Goal: Information Seeking & Learning: Get advice/opinions

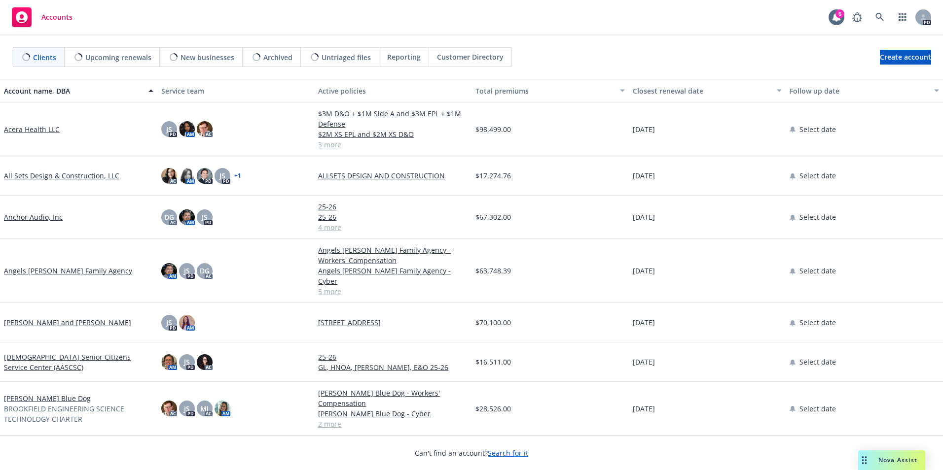
click at [904, 456] on div "Nova Assist" at bounding box center [891, 461] width 67 height 20
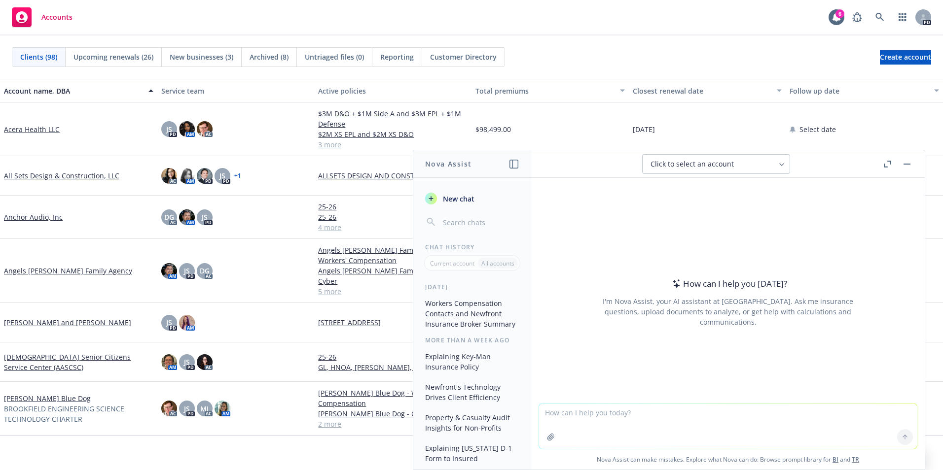
click at [601, 418] on textarea at bounding box center [728, 426] width 378 height 45
click at [539, 411] on textarea "We would like to charge a new client a $150,000 annual broker fee for the first…" at bounding box center [728, 426] width 378 height 46
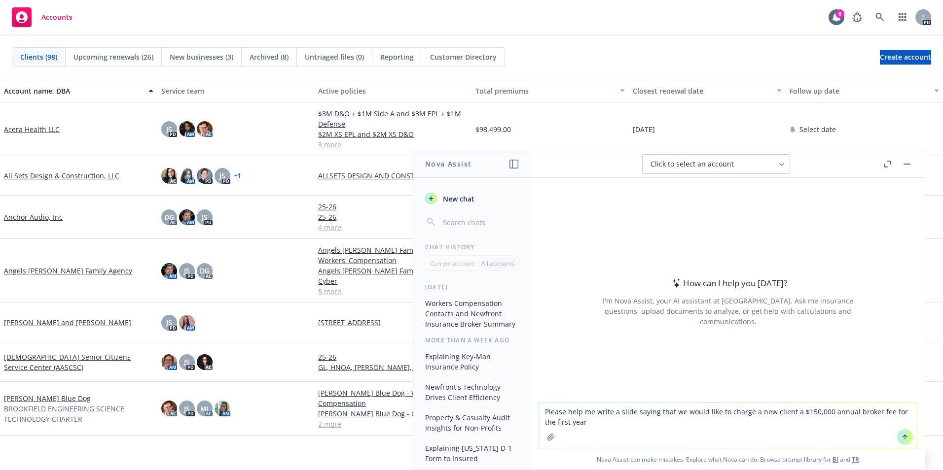
click at [599, 423] on textarea "Please help me write a slide saying that we would like to charge a new client a…" at bounding box center [728, 426] width 378 height 46
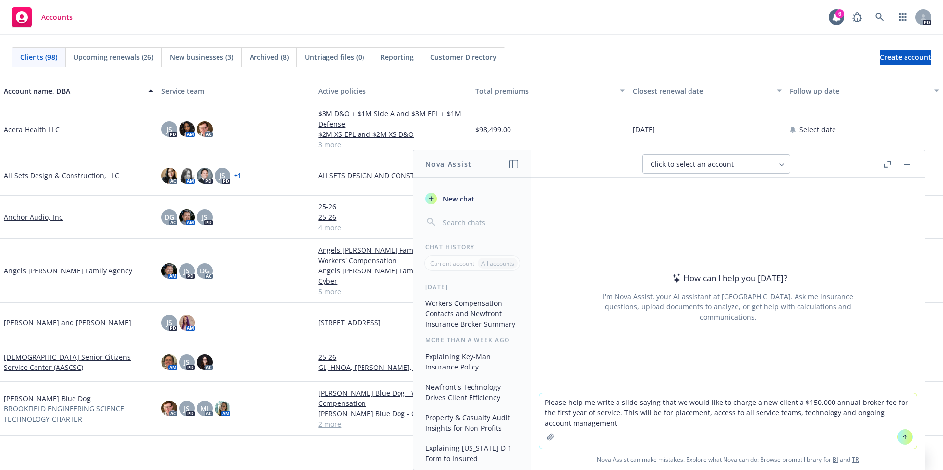
type textarea "Please help me write a slide saying that we would like to charge a new client a…"
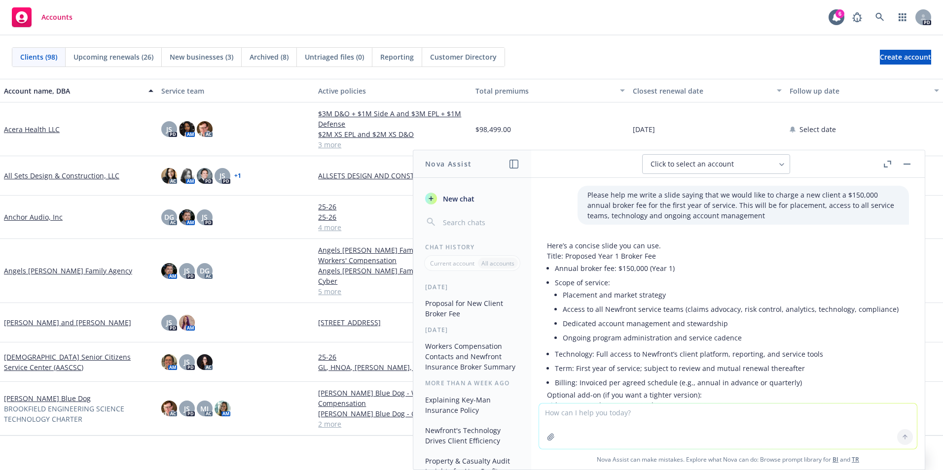
click at [716, 297] on li "Placement and market strategy" at bounding box center [731, 295] width 336 height 14
click at [670, 236] on div "Please help me write a slide saying that we would like to charge a new client a…" at bounding box center [727, 290] width 393 height 225
drag, startPoint x: 564, startPoint y: 255, endPoint x: 799, endPoint y: 246, distance: 235.4
click at [799, 246] on div "Here’s a concise slide you can use. Title: Proposed Year 1 Broker Fee Annual br…" at bounding box center [723, 360] width 352 height 238
drag, startPoint x: 798, startPoint y: 245, endPoint x: 772, endPoint y: 250, distance: 27.2
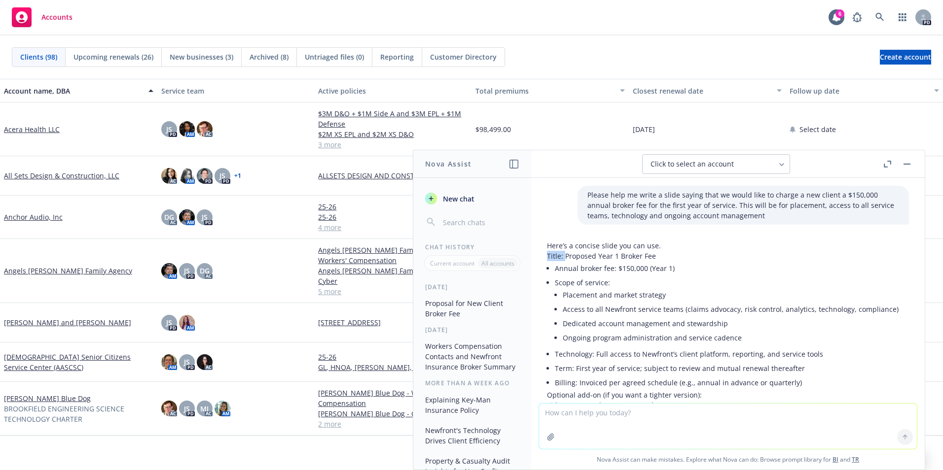
click at [772, 250] on p "Here’s a concise slide you can use." at bounding box center [723, 246] width 352 height 10
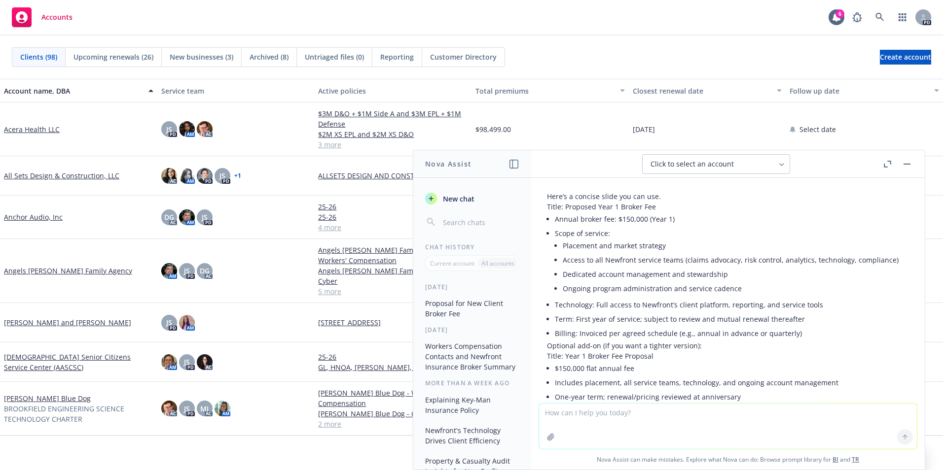
click at [572, 235] on li "Scope of service: Placement and market strategy Access to all Newfront service …" at bounding box center [727, 261] width 344 height 71
drag, startPoint x: 572, startPoint y: 235, endPoint x: 556, endPoint y: 236, distance: 16.8
click at [555, 236] on div "Here’s a concise slide you can use. Title: Proposed Year 1 Broker Fee Annual br…" at bounding box center [723, 310] width 352 height 238
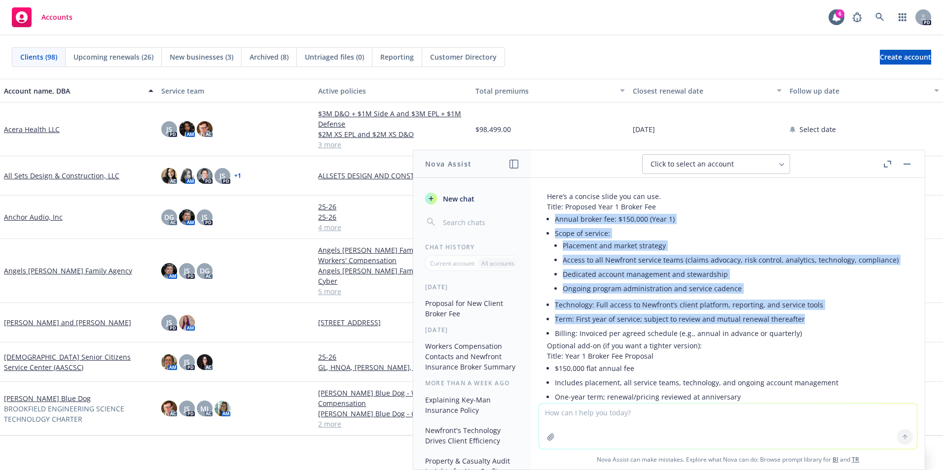
drag, startPoint x: 555, startPoint y: 218, endPoint x: 821, endPoint y: 322, distance: 286.1
click at [821, 322] on ul "Annual broker fee: $150,000 (Year 1) Scope of service: Placement and market str…" at bounding box center [727, 276] width 344 height 129
copy ul "Annual broker fee: $150,000 (Year 1) Scope of service: Placement and market str…"
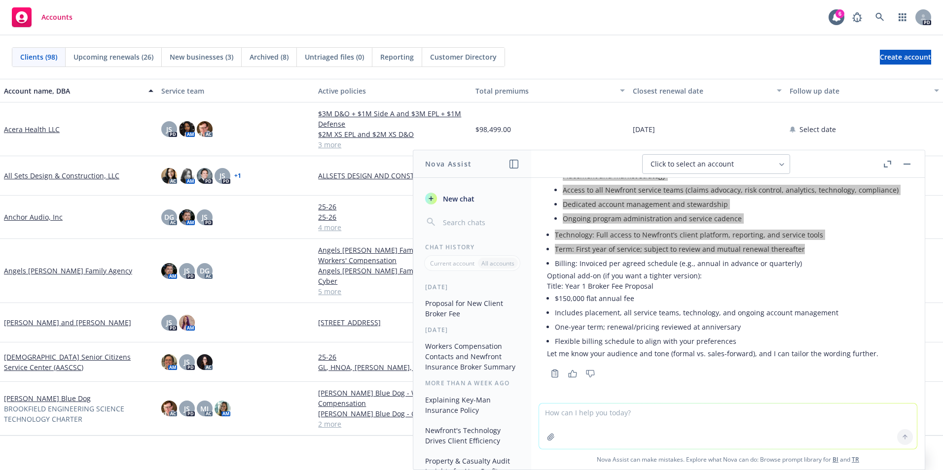
scroll to position [120, 0]
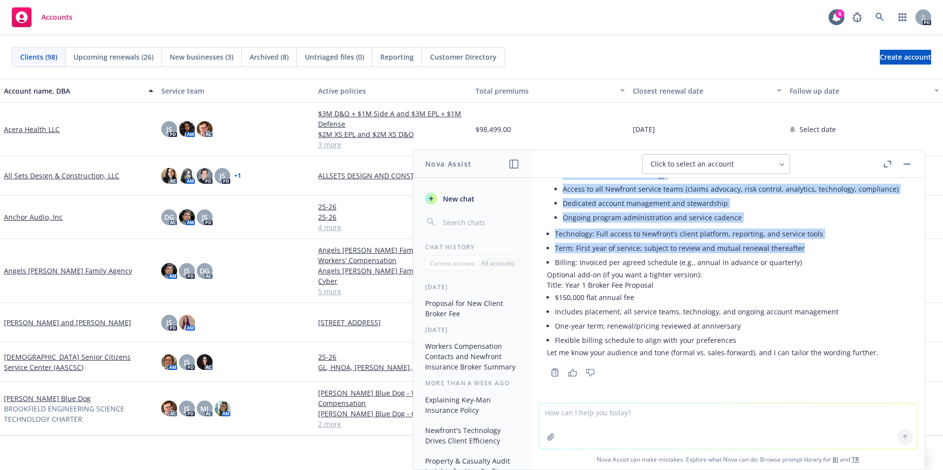
click at [607, 414] on textarea at bounding box center [728, 426] width 378 height 45
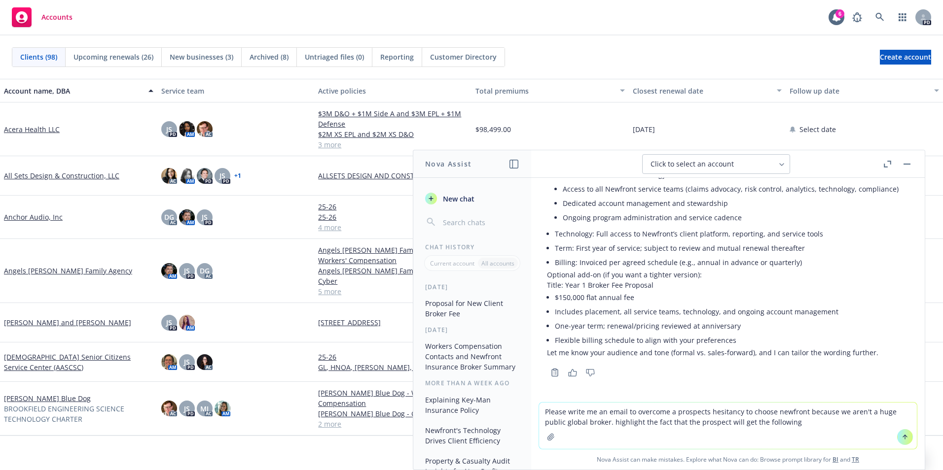
type textarea "Please write me an email to overcome a prospects hesitancy to choose newfront b…"
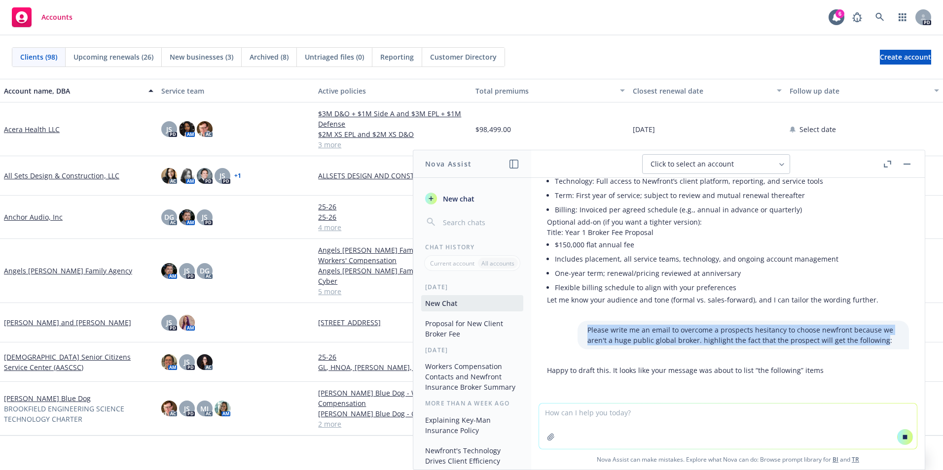
scroll to position [177, 0]
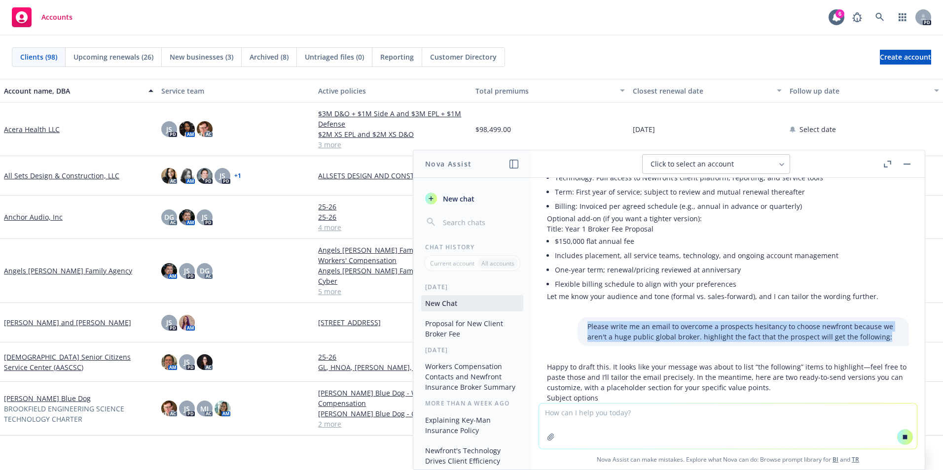
drag, startPoint x: 574, startPoint y: 333, endPoint x: 898, endPoint y: 339, distance: 324.0
click at [898, 339] on div "Please write me an email to overcome a prospects hesitancy to choose newfront b…" at bounding box center [728, 332] width 378 height 29
copy p "Please write me an email to overcome a prospects hesitancy to choose newfront b…"
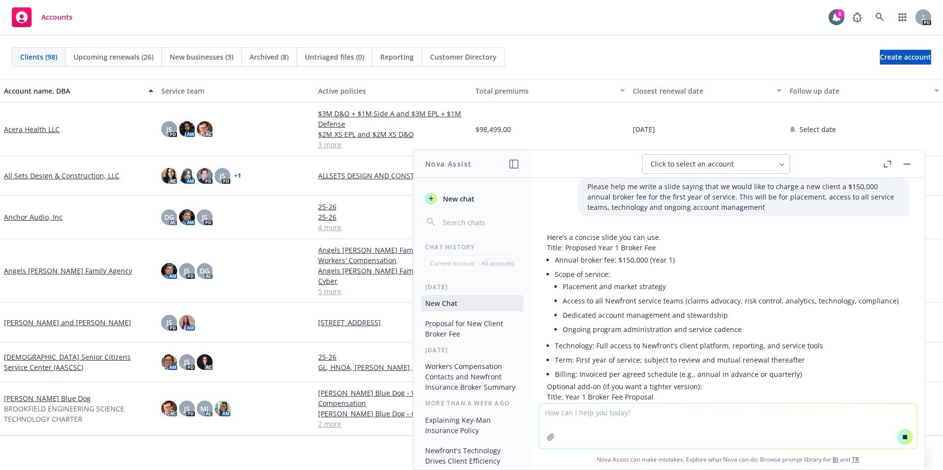
scroll to position [0, 0]
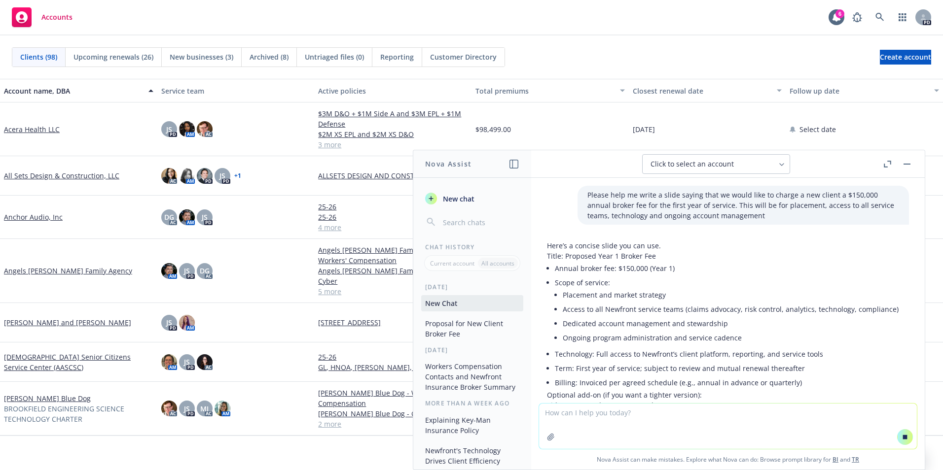
click at [548, 417] on textarea at bounding box center [728, 426] width 378 height 45
paste textarea "Please write me an email to overcome a prospects hesitancy to choose newfront b…"
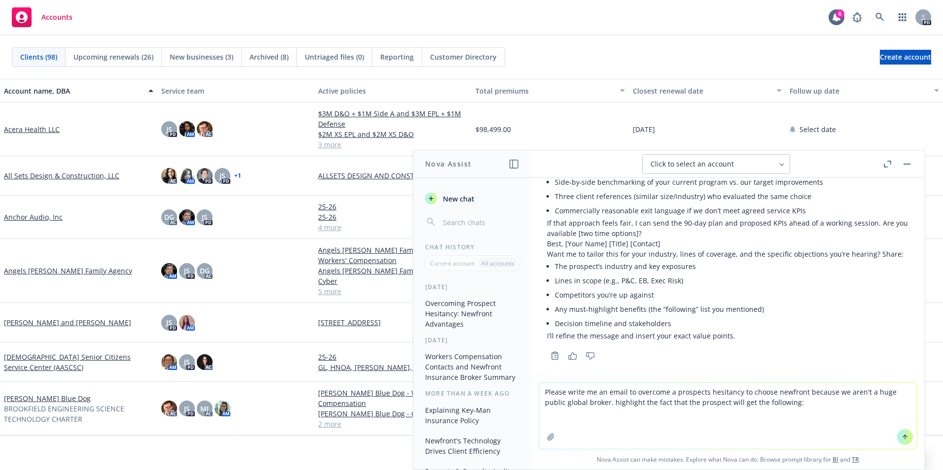
scroll to position [916, 0]
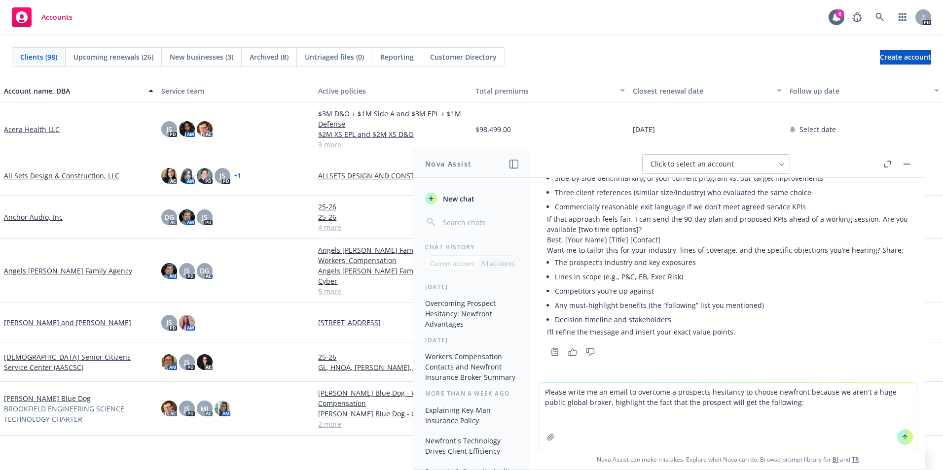
click at [547, 420] on textarea "Please write me an email to overcome a prospects hesitancy to choose newfront b…" at bounding box center [728, 416] width 378 height 66
paste textarea "Average experience is 18 years on the public D&O Team [PERSON_NAME] – Practice …"
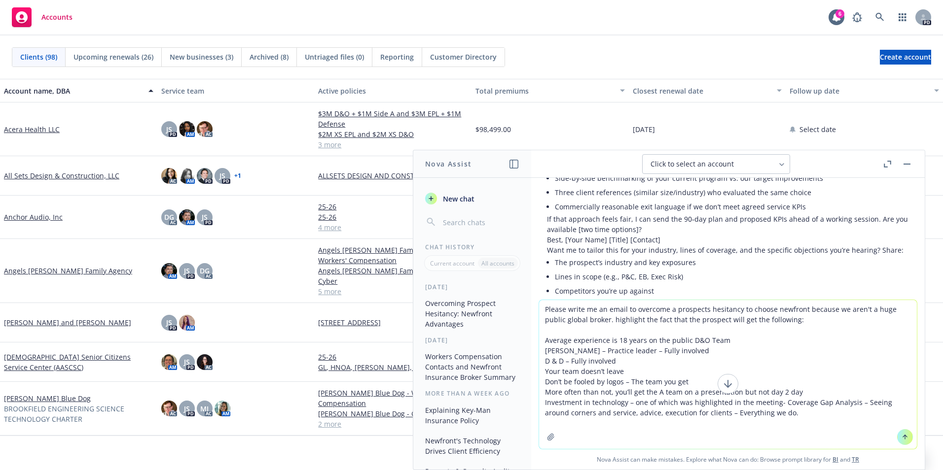
click at [570, 341] on textarea "Please write me an email to overcome a prospects hesitancy to choose newfront b…" at bounding box center [728, 374] width 378 height 149
click at [832, 339] on textarea "Please write me an email to overcome a prospects hesitancy to choose newfront b…" at bounding box center [728, 374] width 378 height 149
click at [586, 349] on textarea "Please write me an email to overcome a prospects hesitancy to choose newfront b…" at bounding box center [728, 374] width 378 height 149
click at [706, 351] on textarea "Please write me an email to overcome a prospects hesitancy to choose newfront b…" at bounding box center [728, 374] width 378 height 149
click at [832, 349] on textarea "Please write me an email to overcome a prospects hesitancy to choose newfront b…" at bounding box center [728, 374] width 378 height 149
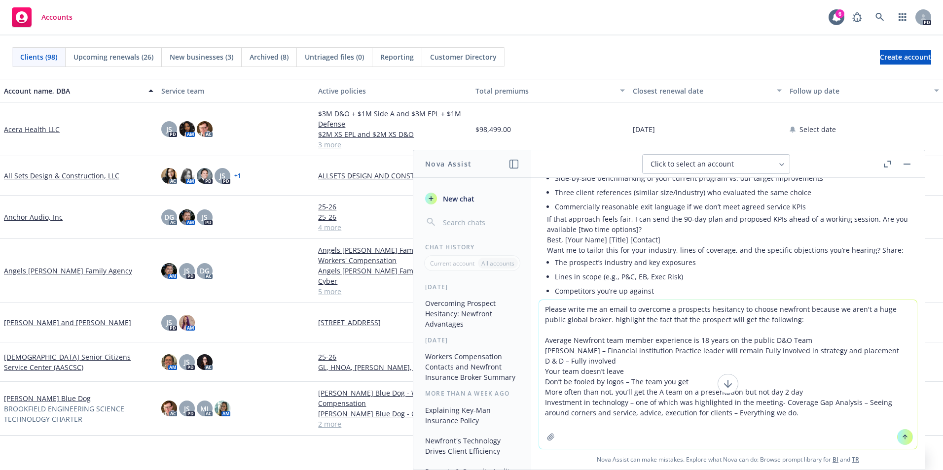
drag, startPoint x: 558, startPoint y: 360, endPoint x: 542, endPoint y: 363, distance: 15.7
click at [542, 363] on textarea "Please write me an email to overcome a prospects hesitancy to choose newfront b…" at bounding box center [728, 374] width 378 height 149
drag, startPoint x: 642, startPoint y: 361, endPoint x: 540, endPoint y: 363, distance: 102.1
click at [540, 363] on textarea "Please write me an email to overcome a prospects hesitancy to choose newfront b…" at bounding box center [728, 374] width 378 height 149
drag, startPoint x: 816, startPoint y: 363, endPoint x: 790, endPoint y: 379, distance: 30.1
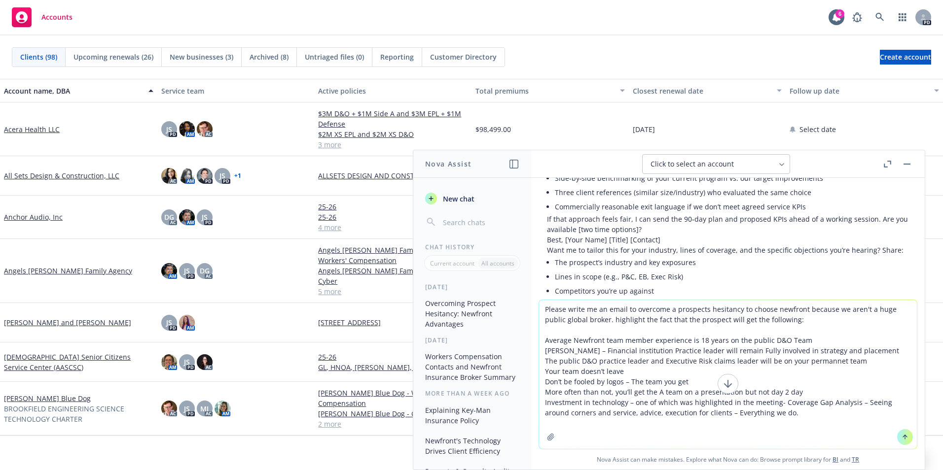
click at [781, 378] on textarea "Please write me an email to overcome a prospects hesitancy to choose newfront b…" at bounding box center [728, 374] width 378 height 149
click at [602, 380] on textarea "Please write me an email to overcome a prospects hesitancy to choose newfront b…" at bounding box center [728, 374] width 378 height 149
drag, startPoint x: 656, startPoint y: 380, endPoint x: 677, endPoint y: 404, distance: 31.1
click at [677, 403] on textarea "Please write me an email to overcome a prospects hesitancy to choose newfront b…" at bounding box center [728, 374] width 378 height 149
click at [750, 384] on textarea "Please write me an email to overcome a prospects hesitancy to choose newfront b…" at bounding box center [728, 374] width 378 height 149
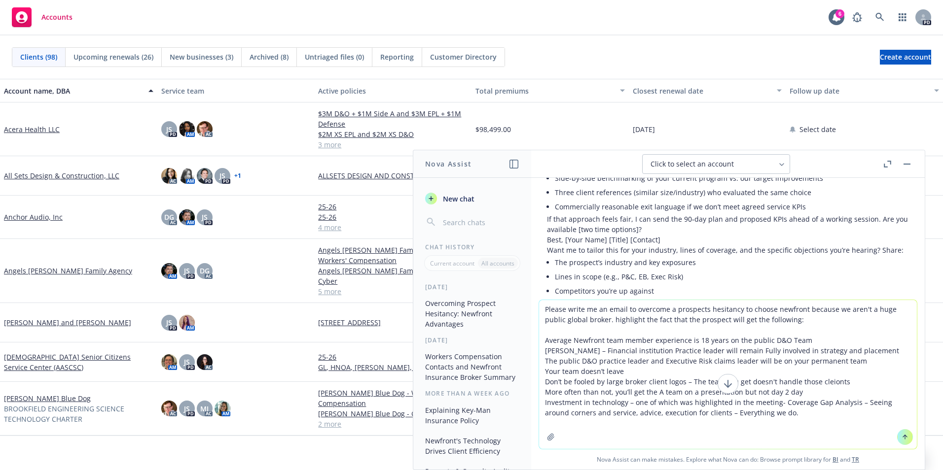
drag, startPoint x: 832, startPoint y: 385, endPoint x: 827, endPoint y: 394, distance: 10.8
click at [812, 404] on textarea "Please write me an email to overcome a prospects hesitancy to choose newfront b…" at bounding box center [728, 374] width 378 height 149
click at [770, 381] on textarea "Please write me an email to overcome a prospects hesitancy to choose newfront b…" at bounding box center [728, 374] width 378 height 149
click at [744, 382] on textarea "Please write me an email to overcome a prospects hesitancy to choose newfront b…" at bounding box center [728, 374] width 378 height 149
click at [658, 401] on textarea "Please write me an email to overcome a prospects hesitancy to choose newfront b…" at bounding box center [728, 374] width 378 height 149
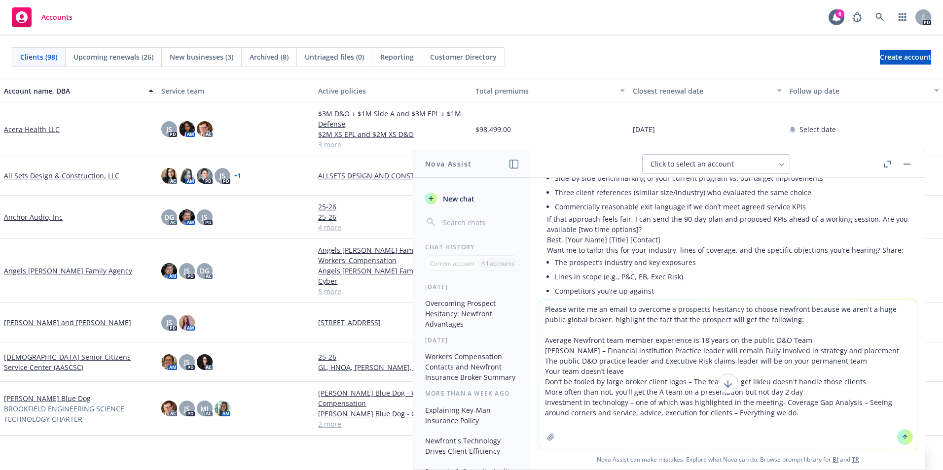
click at [779, 394] on textarea "Please write me an email to overcome a prospects hesitancy to choose newfront b…" at bounding box center [728, 374] width 378 height 149
click at [761, 393] on textarea "Please write me an email to overcome a prospects hesitancy to choose newfront b…" at bounding box center [728, 374] width 378 height 149
click at [828, 390] on textarea "Please write me an email to overcome a prospects hesitancy to choose newfront b…" at bounding box center [728, 374] width 378 height 149
click at [542, 401] on textarea "Please write me an email to overcome a prospects hesitancy to choose newfront b…" at bounding box center [728, 374] width 378 height 149
click at [577, 412] on textarea "Please write me an email to overcome a prospects hesitancy to choose newfront b…" at bounding box center [728, 374] width 378 height 149
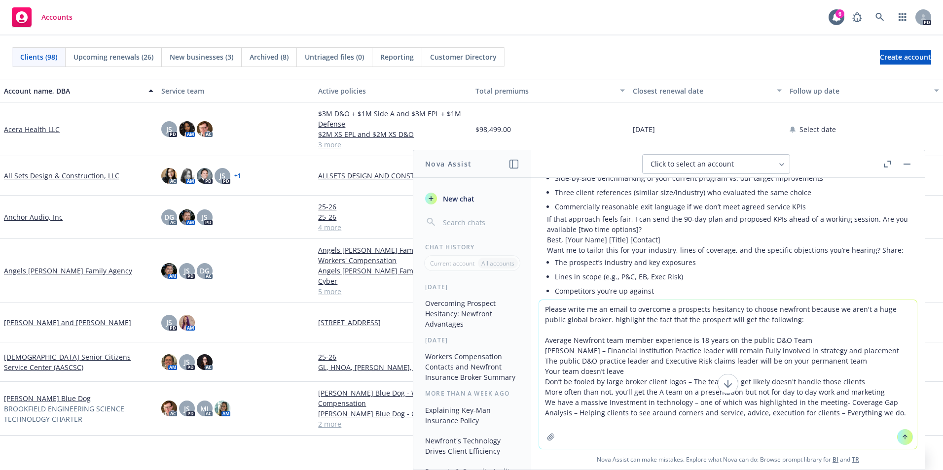
click at [694, 413] on textarea "Please write me an email to overcome a prospects hesitancy to choose newfront b…" at bounding box center [728, 374] width 378 height 149
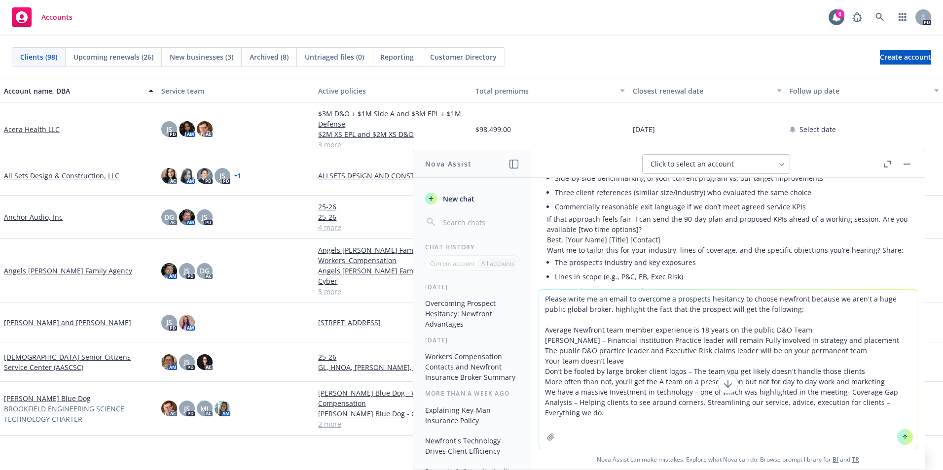
drag, startPoint x: 803, startPoint y: 403, endPoint x: 811, endPoint y: 411, distance: 11.5
click at [804, 403] on textarea "Please write me an email to overcome a prospects hesitancy to choose newfront b…" at bounding box center [728, 369] width 378 height 159
click at [663, 414] on textarea "Please write me an email to overcome a prospects hesitancy to choose newfront b…" at bounding box center [728, 369] width 378 height 159
click at [546, 413] on textarea "Please write me an email to overcome a prospects hesitancy to choose newfront b…" at bounding box center [728, 369] width 378 height 159
type textarea "Please write me an email to overcome a prospects hesitancy to choose newfront b…"
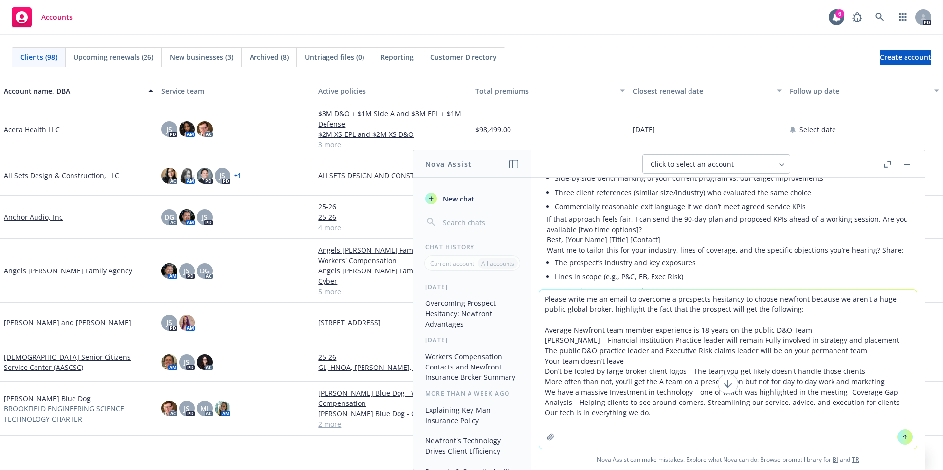
click at [652, 413] on textarea "Please write me an email to overcome a prospects hesitancy to choose newfront b…" at bounding box center [728, 369] width 378 height 159
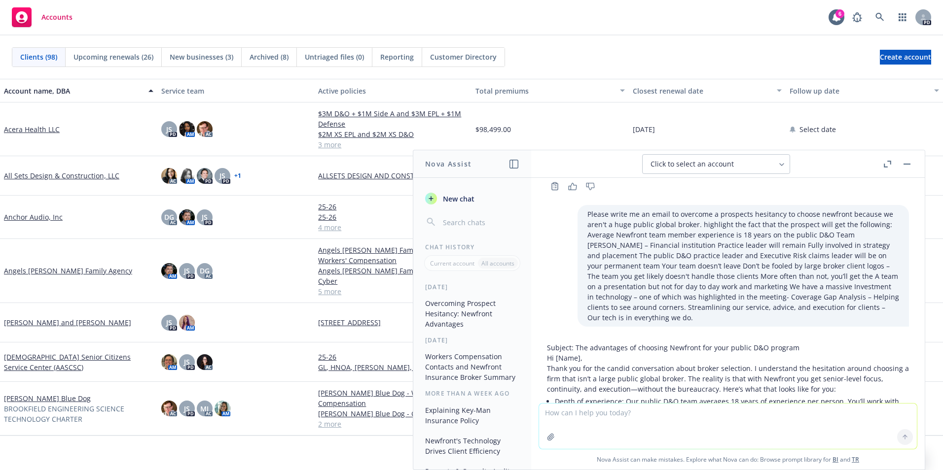
scroll to position [1131, 0]
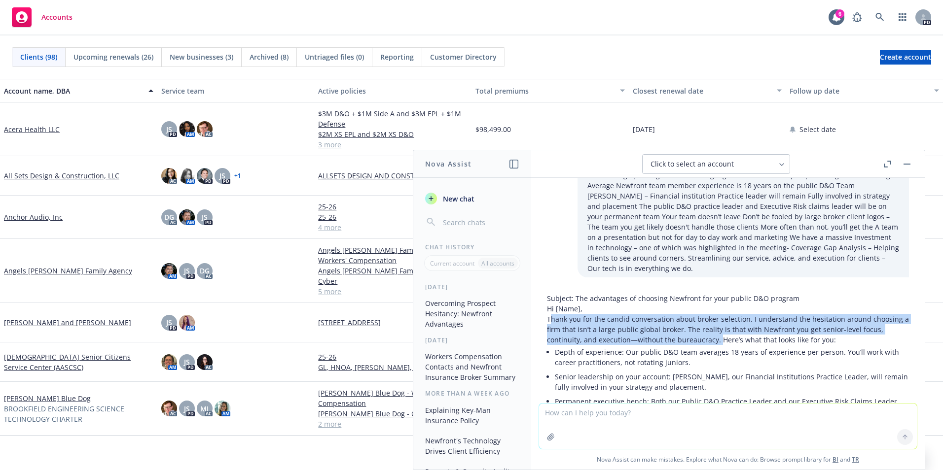
drag, startPoint x: 549, startPoint y: 309, endPoint x: 719, endPoint y: 325, distance: 170.4
click at [719, 325] on p "Thank you for the candid conversation about broker selection. I understand the …" at bounding box center [728, 329] width 362 height 31
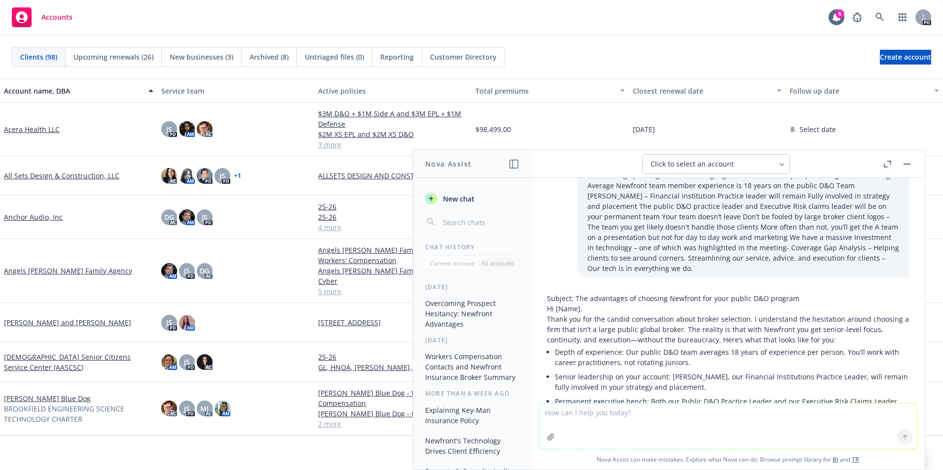
drag, startPoint x: 719, startPoint y: 325, endPoint x: 589, endPoint y: 341, distance: 131.1
click at [597, 345] on li "Depth of experience: Our public D&O team averages 18 years of experience per pe…" at bounding box center [732, 357] width 354 height 25
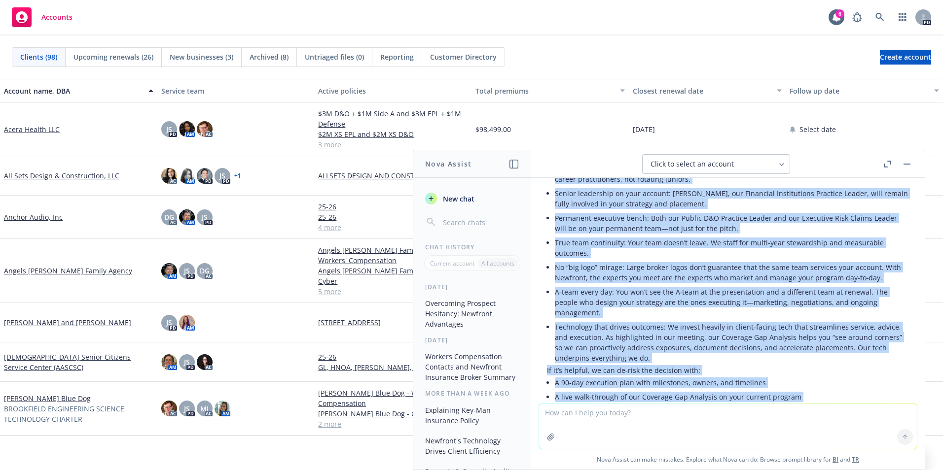
scroll to position [1341, 0]
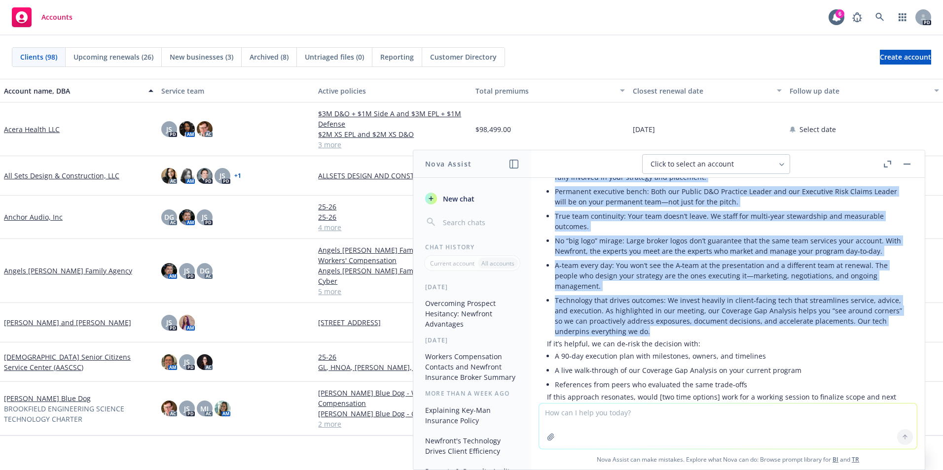
drag, startPoint x: 547, startPoint y: 307, endPoint x: 824, endPoint y: 326, distance: 277.3
click at [824, 326] on div "Subject: The advantages of choosing Newfront for your public D&O program Hi [Na…" at bounding box center [728, 268] width 362 height 371
copy div "Lorem ips dol sit ametco adipiscingel seddo eiusmo temporinc. U laboreetdo mag …"
